Goal: Transaction & Acquisition: Purchase product/service

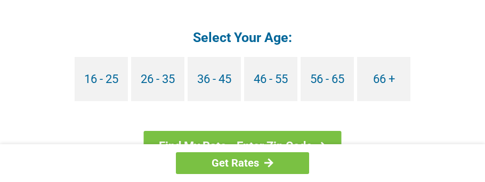
scroll to position [1143, 0]
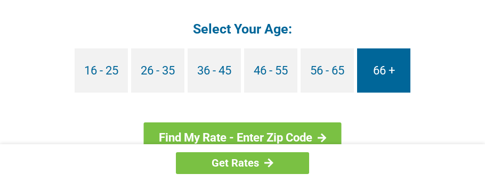
click at [400, 57] on link "66 +" at bounding box center [383, 71] width 53 height 44
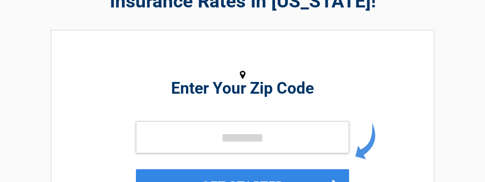
scroll to position [106, 0]
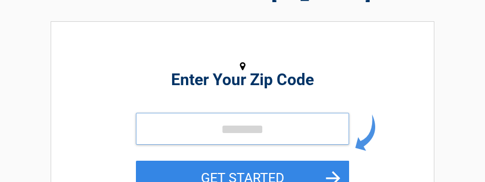
click at [319, 130] on input "tel" at bounding box center [242, 129] width 213 height 32
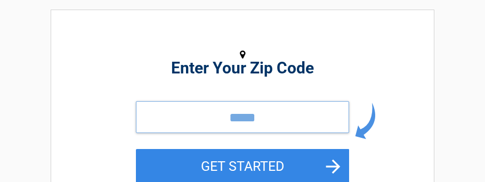
scroll to position [122, 0]
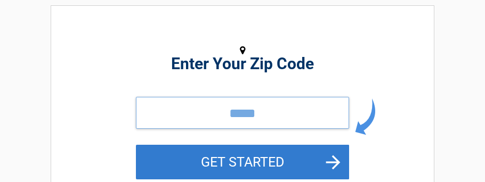
type input "*****"
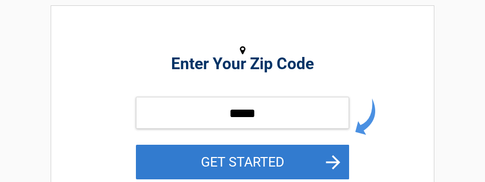
click at [296, 155] on button "GET STARTED" at bounding box center [242, 162] width 213 height 35
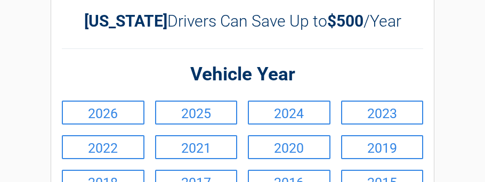
scroll to position [58, 0]
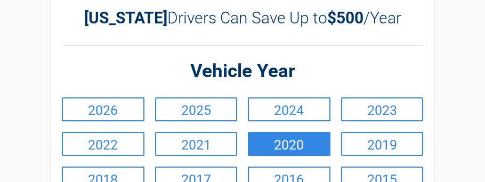
click at [273, 141] on link "2020" at bounding box center [289, 144] width 83 height 24
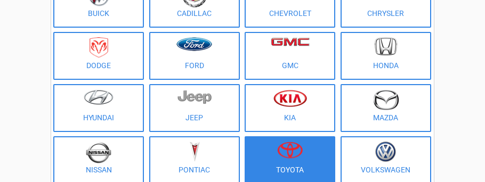
scroll to position [165, 0]
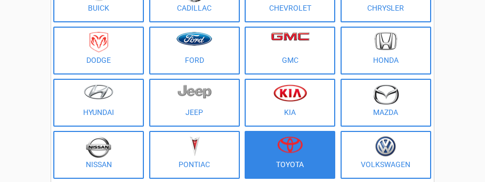
click at [283, 146] on img at bounding box center [290, 145] width 26 height 17
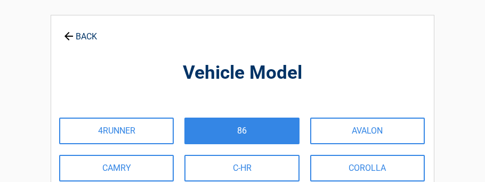
scroll to position [35, 0]
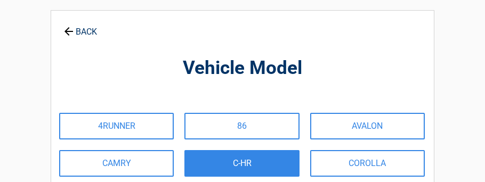
click at [277, 159] on link "C-HR" at bounding box center [242, 163] width 115 height 27
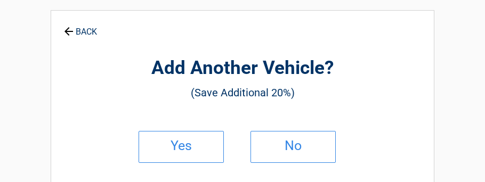
scroll to position [0, 0]
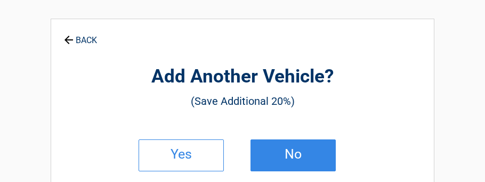
click at [277, 148] on link "No" at bounding box center [293, 156] width 85 height 32
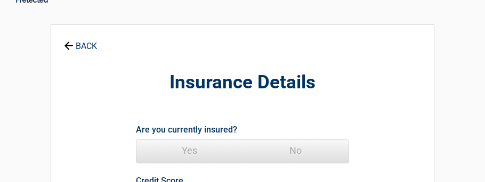
scroll to position [25, 0]
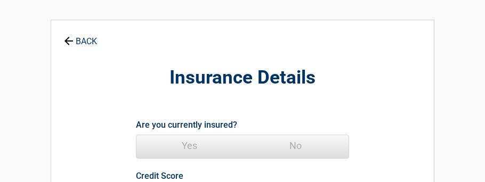
click at [193, 146] on span "Yes" at bounding box center [190, 145] width 106 height 21
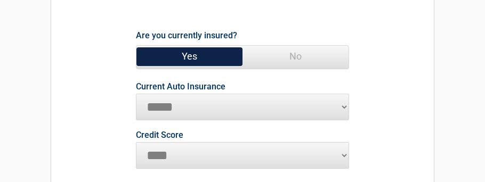
scroll to position [116, 0]
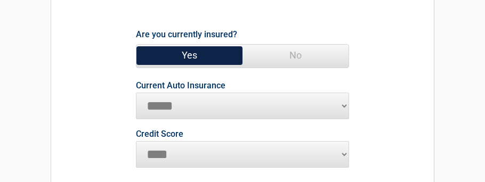
click at [345, 104] on select "**********" at bounding box center [242, 106] width 213 height 27
select select "**********"
click at [136, 93] on select "**********" at bounding box center [242, 106] width 213 height 27
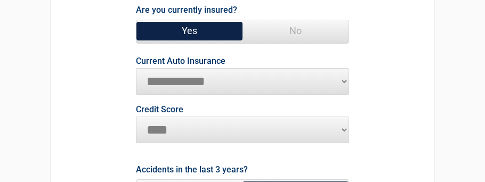
scroll to position [141, 0]
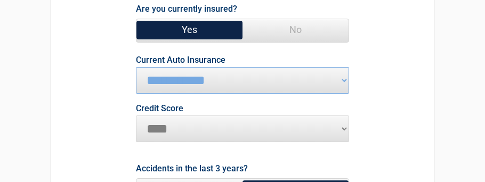
click at [346, 130] on select "********* **** ******* ****" at bounding box center [242, 129] width 213 height 27
select select "*********"
click at [136, 116] on select "********* **** ******* ****" at bounding box center [242, 129] width 213 height 27
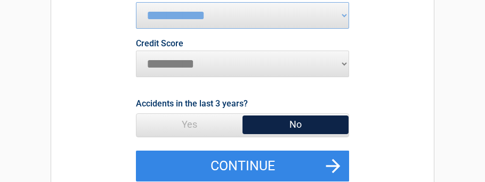
scroll to position [211, 0]
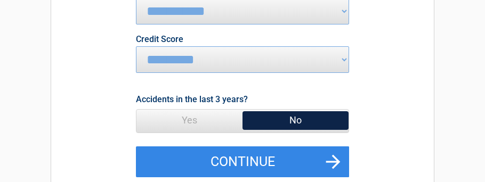
click at [291, 115] on span "No" at bounding box center [296, 120] width 106 height 21
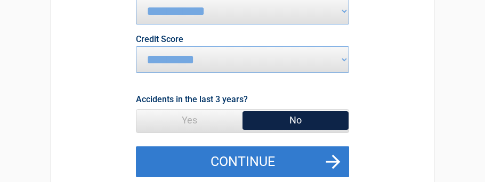
click at [280, 157] on button "Continue" at bounding box center [242, 162] width 213 height 31
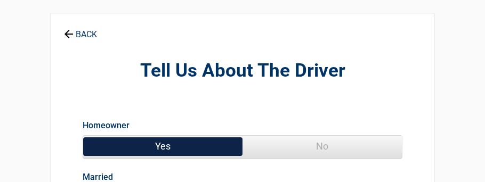
scroll to position [46, 0]
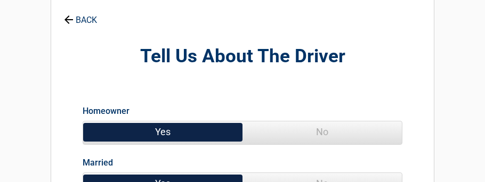
click at [205, 127] on span "Yes" at bounding box center [162, 132] width 159 height 21
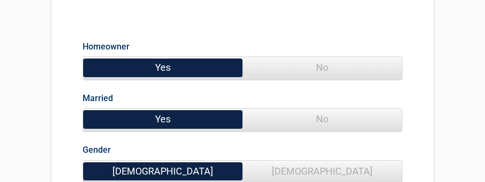
scroll to position [111, 0]
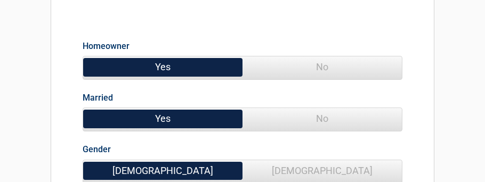
click at [314, 119] on span "No" at bounding box center [322, 118] width 159 height 21
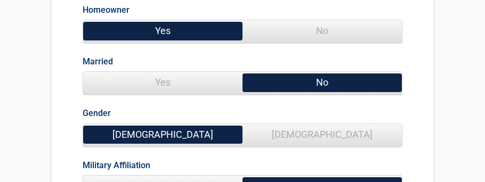
scroll to position [154, 0]
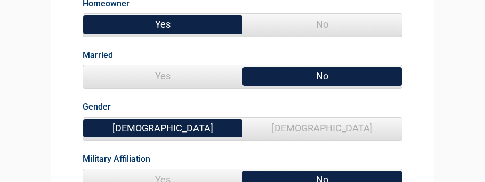
click at [215, 131] on span "Male" at bounding box center [162, 128] width 159 height 21
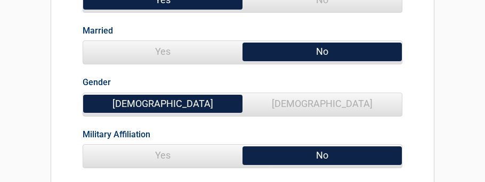
scroll to position [182, 0]
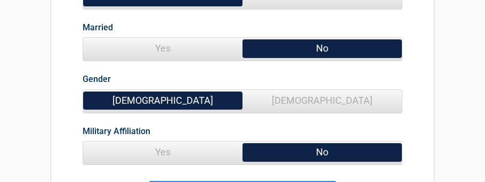
click at [282, 153] on span "No" at bounding box center [322, 152] width 159 height 21
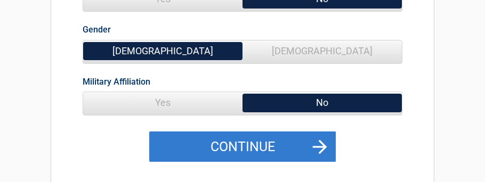
scroll to position [238, 0]
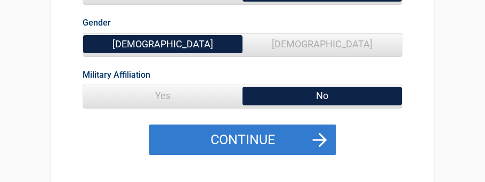
click at [271, 137] on button "Continue" at bounding box center [242, 140] width 187 height 31
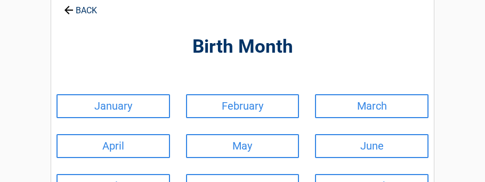
scroll to position [56, 0]
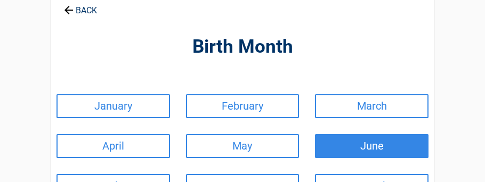
click at [352, 141] on link "June" at bounding box center [372, 146] width 114 height 24
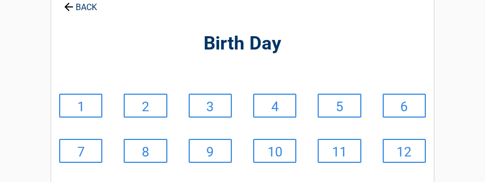
scroll to position [89, 0]
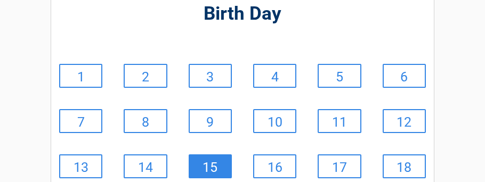
click at [220, 167] on link "15" at bounding box center [210, 167] width 43 height 24
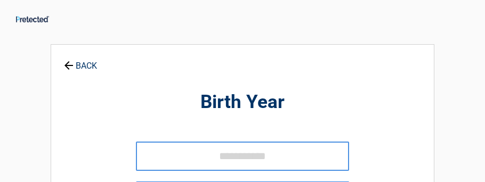
scroll to position [0, 0]
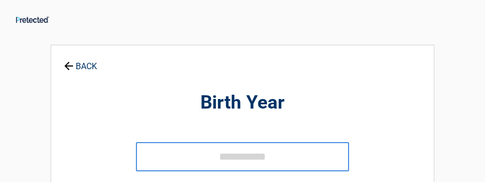
click at [220, 157] on input "tel" at bounding box center [242, 156] width 213 height 29
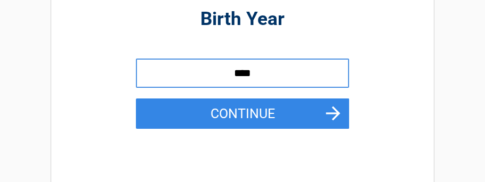
scroll to position [86, 0]
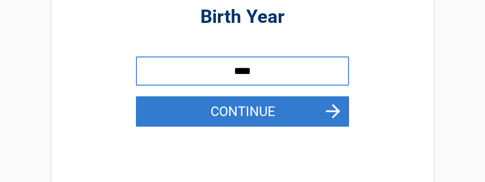
type input "****"
click at [236, 117] on button "Continue" at bounding box center [242, 112] width 213 height 31
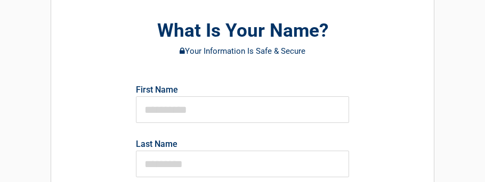
scroll to position [78, 0]
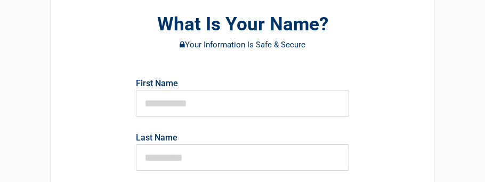
click at [209, 76] on p "First Name" at bounding box center [243, 96] width 224 height 41
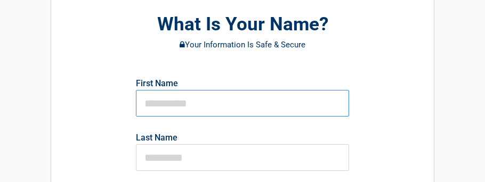
click at [202, 101] on input "text" at bounding box center [242, 103] width 213 height 27
type input "****"
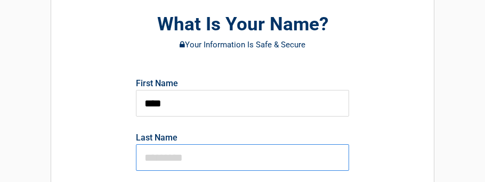
type input "******"
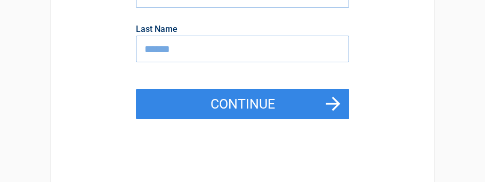
scroll to position [189, 0]
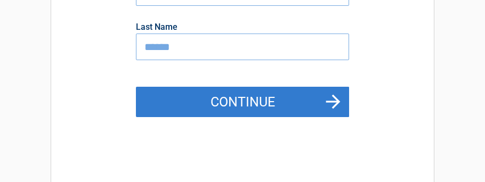
click at [231, 102] on button "Continue" at bounding box center [242, 102] width 213 height 31
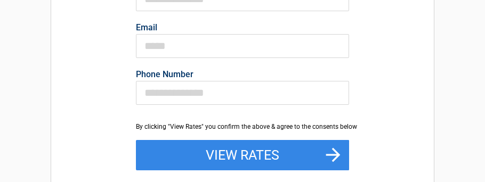
scroll to position [223, 0]
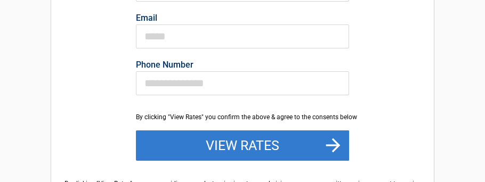
click at [213, 131] on button "View Rates" at bounding box center [242, 146] width 213 height 31
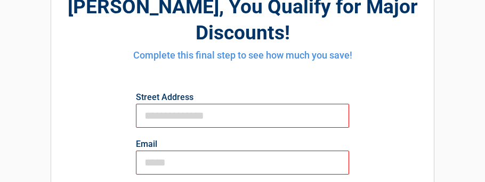
scroll to position [95, 0]
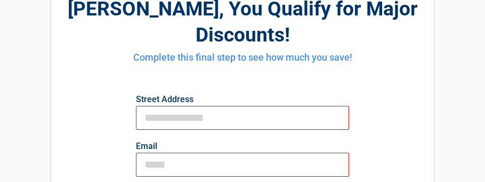
click at [211, 106] on input "First Name" at bounding box center [242, 118] width 213 height 24
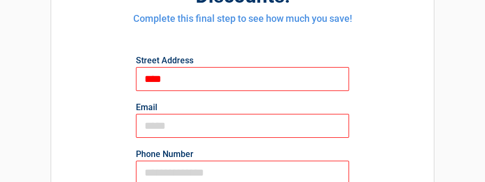
scroll to position [134, 0]
type input "****"
click at [220, 114] on input "Email" at bounding box center [242, 126] width 213 height 24
type input "**********"
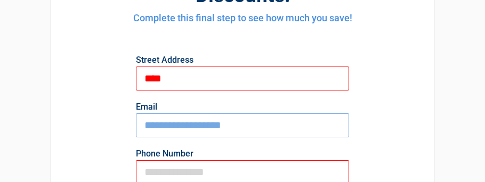
click at [153, 161] on input "Phone Number" at bounding box center [242, 173] width 213 height 24
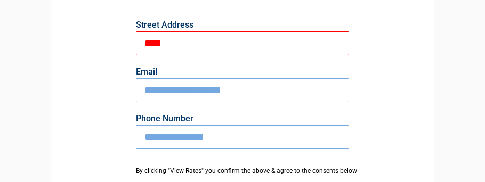
scroll to position [171, 0]
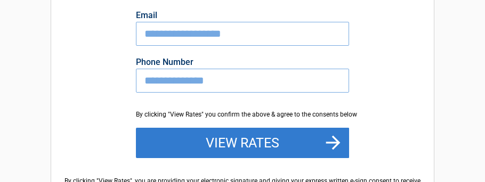
type input "**********"
click at [241, 128] on button "View Rates" at bounding box center [242, 143] width 213 height 31
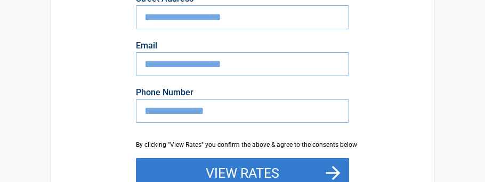
scroll to position [197, 0]
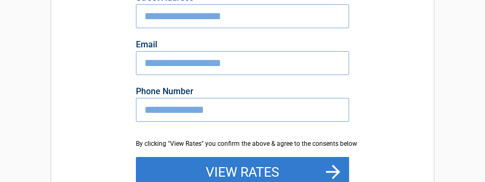
type input "**********"
click at [242, 157] on button "View Rates" at bounding box center [242, 172] width 213 height 31
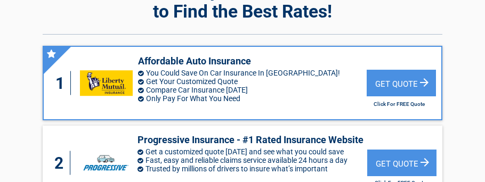
scroll to position [81, 0]
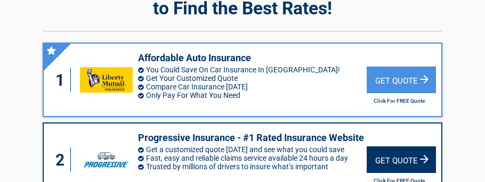
click at [408, 147] on div "Get Quote" at bounding box center [401, 160] width 69 height 27
